Goal: Information Seeking & Learning: Check status

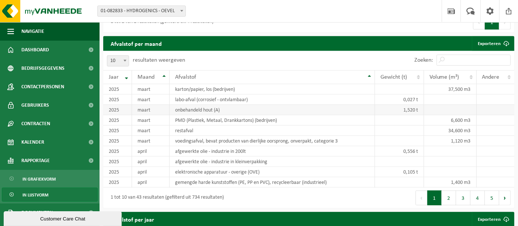
scroll to position [539, 0]
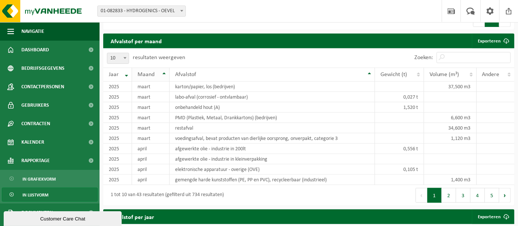
click at [157, 72] on div "Maand" at bounding box center [149, 75] width 22 height 6
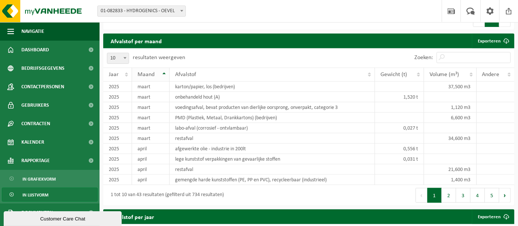
click at [157, 72] on div "Maand" at bounding box center [149, 75] width 22 height 6
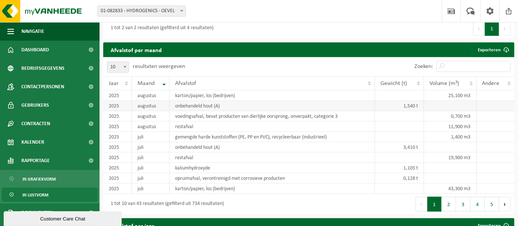
scroll to position [530, 0]
click at [496, 197] on button "5" at bounding box center [492, 204] width 14 height 15
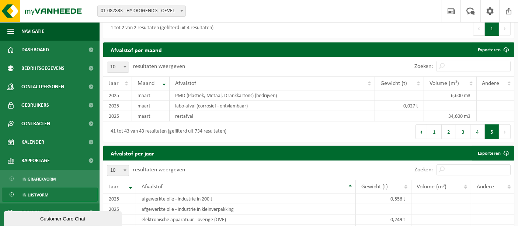
scroll to position [526, 0]
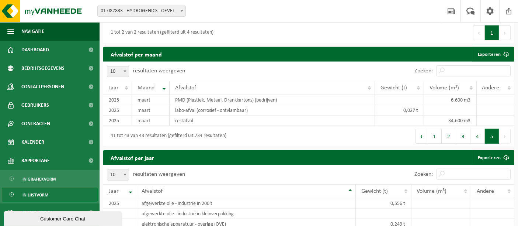
click at [243, 126] on div "41 tot 43 van 43 resultaten (gefilterd uit 734 resultaten)" at bounding box center [206, 136] width 206 height 21
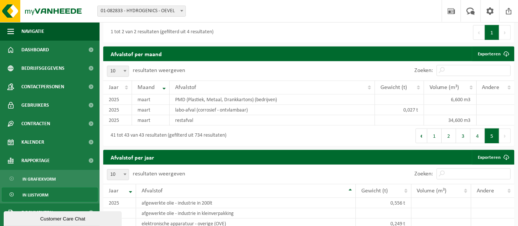
scroll to position [527, 0]
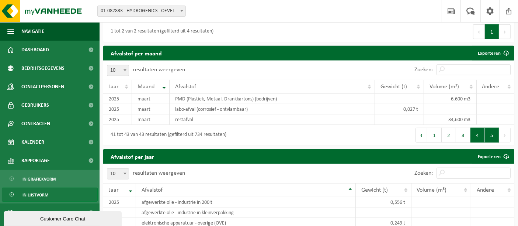
click at [476, 129] on button "4" at bounding box center [478, 135] width 14 height 15
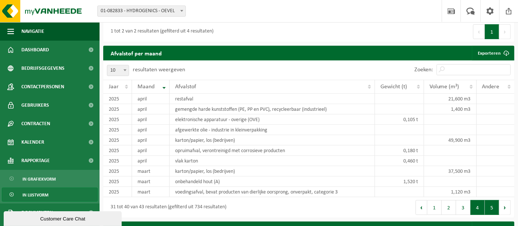
click at [493, 200] on button "5" at bounding box center [492, 207] width 14 height 15
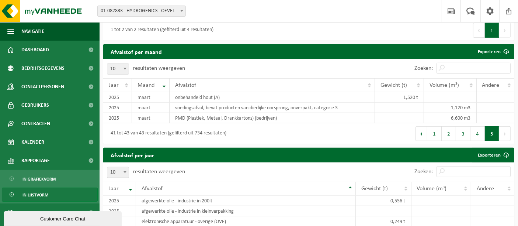
scroll to position [529, 0]
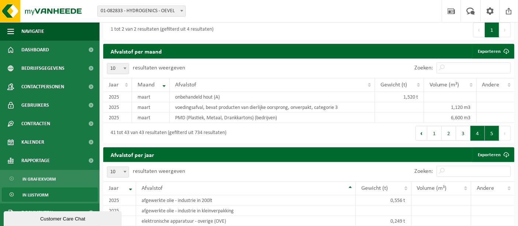
click at [477, 126] on button "4" at bounding box center [478, 133] width 14 height 15
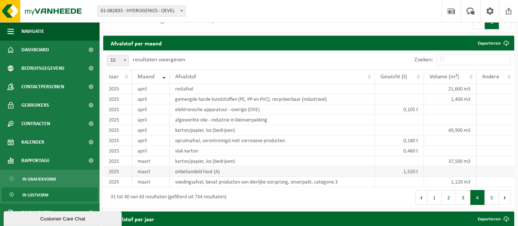
scroll to position [538, 0]
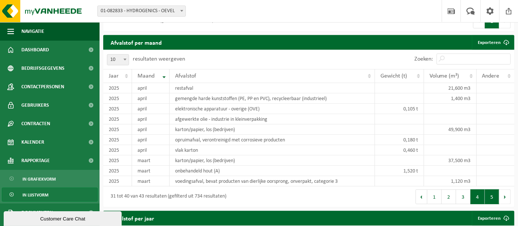
click at [491, 190] on button "5" at bounding box center [492, 196] width 14 height 15
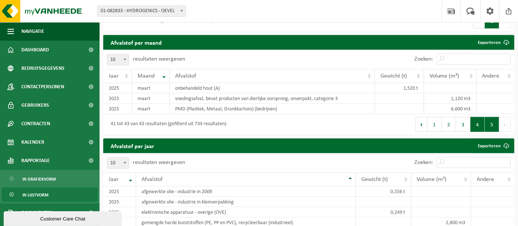
click at [476, 117] on button "4" at bounding box center [478, 124] width 14 height 15
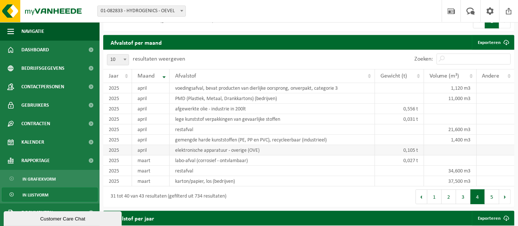
click at [403, 145] on td "0,105 t" at bounding box center [399, 150] width 49 height 10
click at [410, 135] on td at bounding box center [399, 140] width 49 height 10
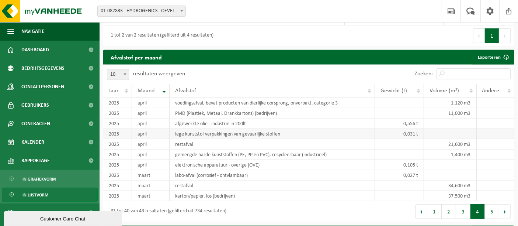
scroll to position [522, 0]
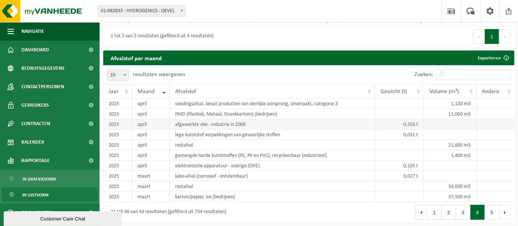
click at [274, 119] on td "afgewerkte olie - industrie in 200lt" at bounding box center [273, 124] width 206 height 10
click at [113, 70] on span "10" at bounding box center [117, 75] width 21 height 10
select select "100"
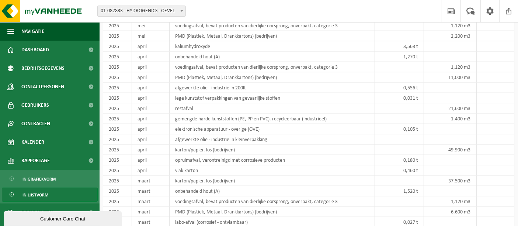
scroll to position [824, 0]
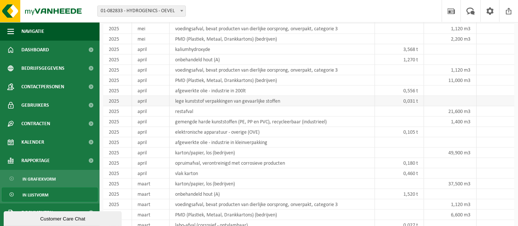
click at [404, 96] on td "0,031 t" at bounding box center [399, 101] width 49 height 10
click at [410, 86] on td "0,556 t" at bounding box center [399, 91] width 49 height 10
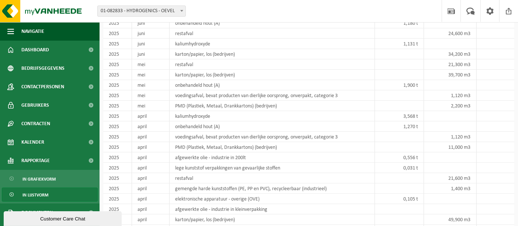
scroll to position [758, 0]
